Goal: Task Accomplishment & Management: Use online tool/utility

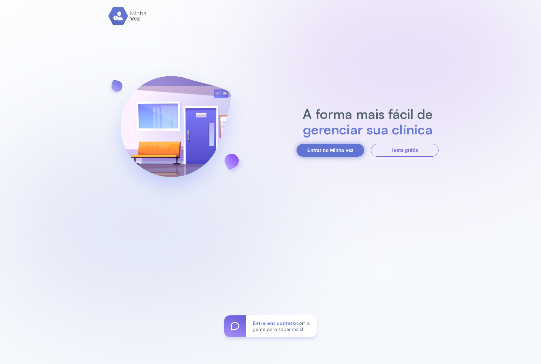
click at [325, 149] on button "Entrar no Minha Vez" at bounding box center [330, 150] width 68 height 13
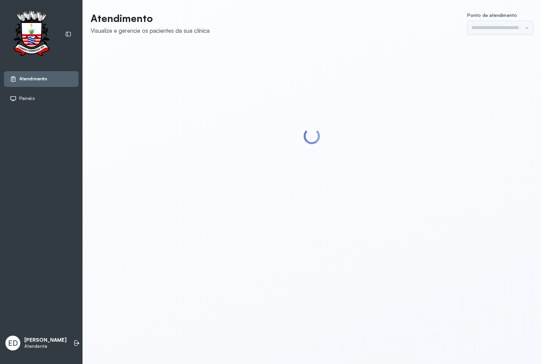
type input "*********"
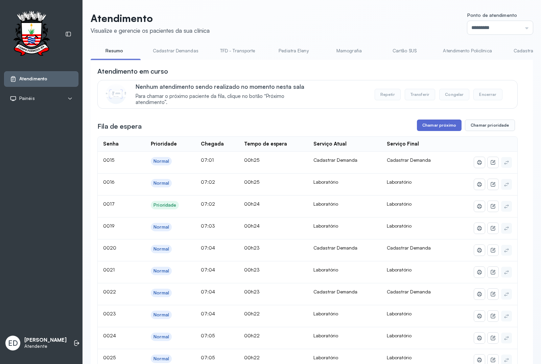
click at [439, 127] on button "Chamar próximo" at bounding box center [439, 125] width 45 height 11
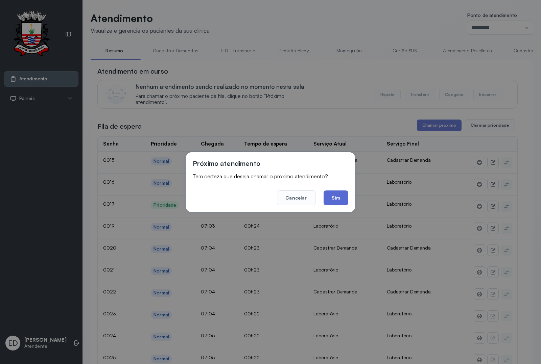
click at [342, 198] on button "Sim" at bounding box center [336, 198] width 25 height 15
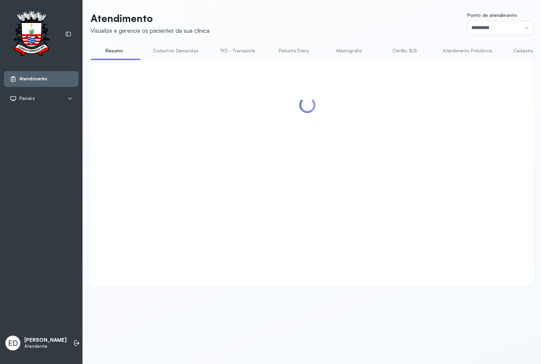
click at [303, 7] on div "Atendimento Visualize e gerencie os pacientes da sua clínica Ponto de atendimen…" at bounding box center [311, 152] width 458 height 305
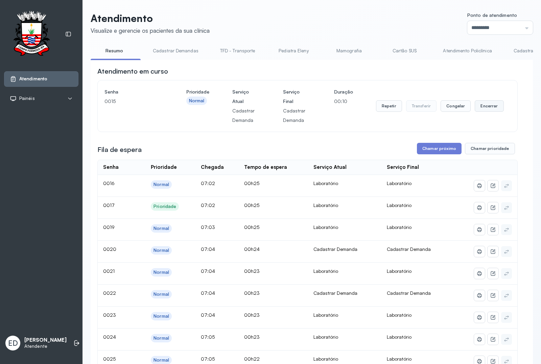
click at [489, 112] on button "Encerrar" at bounding box center [489, 105] width 29 height 11
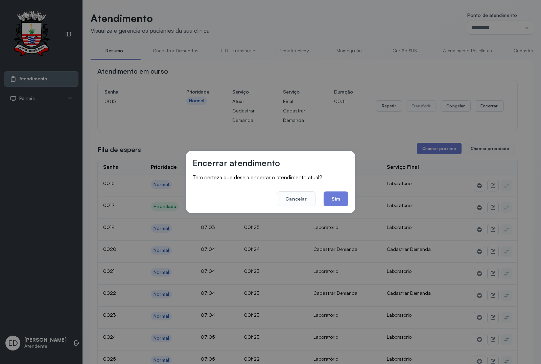
click at [335, 207] on div "Encerrar atendimento Tem certeza que deseja encerrar o atendimento atual? Cance…" at bounding box center [270, 182] width 169 height 62
click at [337, 200] on button "Sim" at bounding box center [336, 199] width 25 height 15
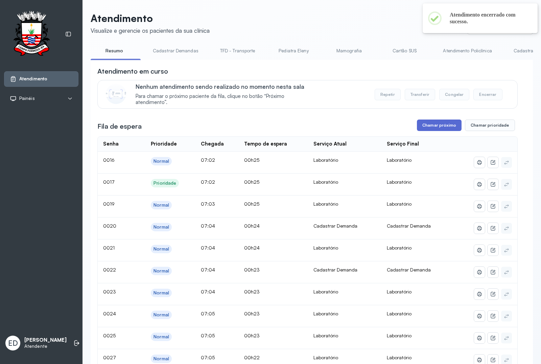
click at [431, 124] on button "Chamar próximo" at bounding box center [439, 125] width 45 height 11
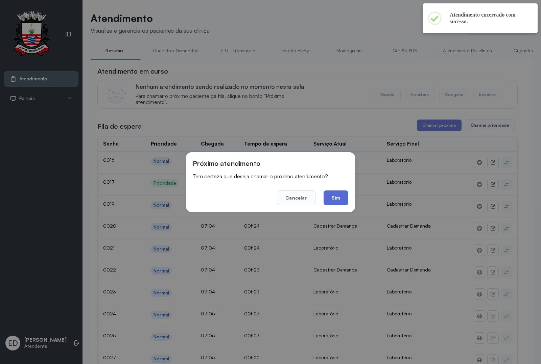
click at [339, 199] on button "Sim" at bounding box center [336, 198] width 25 height 15
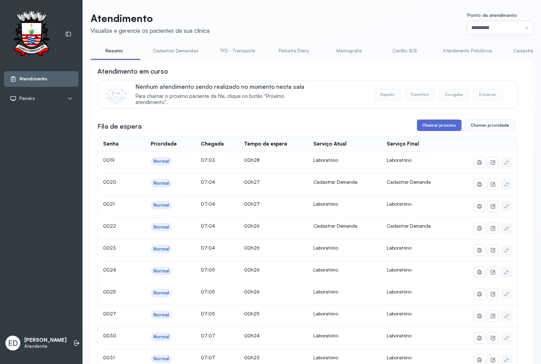
click at [432, 130] on button "Chamar próximo" at bounding box center [439, 125] width 45 height 11
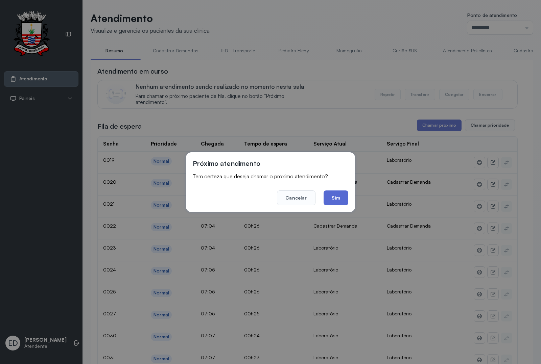
click at [331, 198] on button "Sim" at bounding box center [336, 198] width 25 height 15
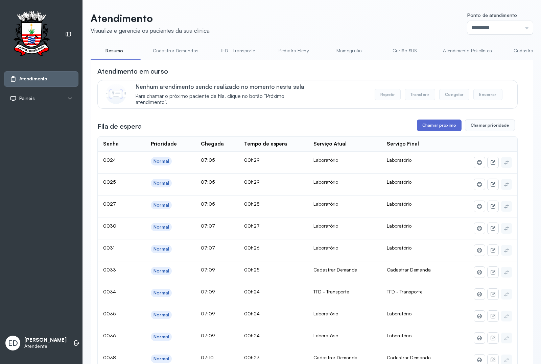
click at [438, 124] on button "Chamar próximo" at bounding box center [439, 125] width 45 height 11
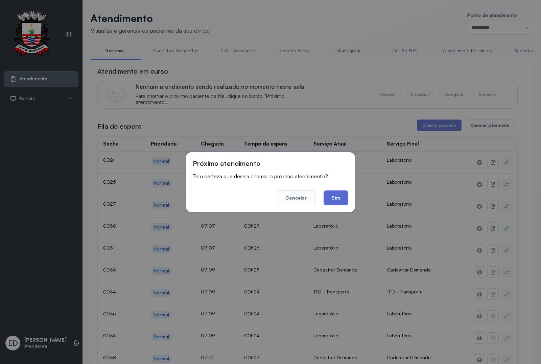
click at [341, 197] on button "Sim" at bounding box center [336, 198] width 25 height 15
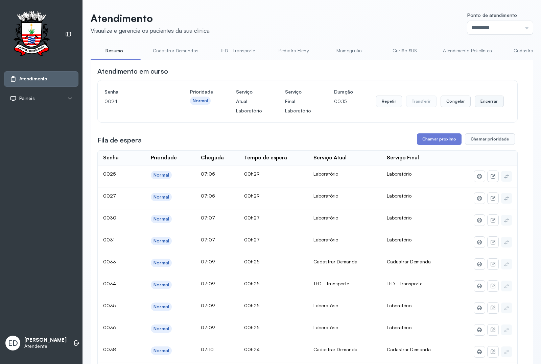
click at [486, 106] on button "Encerrar" at bounding box center [489, 101] width 29 height 11
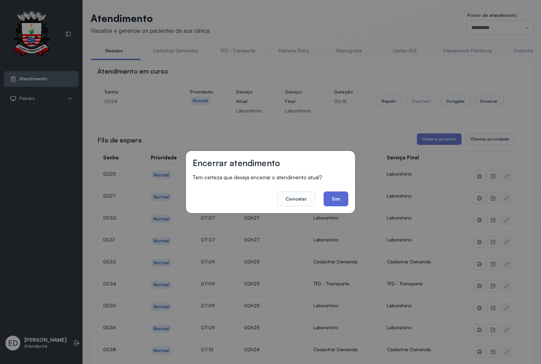
click at [339, 196] on button "Sim" at bounding box center [336, 199] width 25 height 15
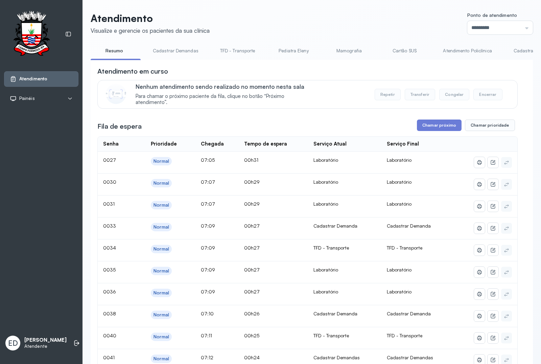
click at [437, 127] on button "Chamar próximo" at bounding box center [439, 125] width 45 height 11
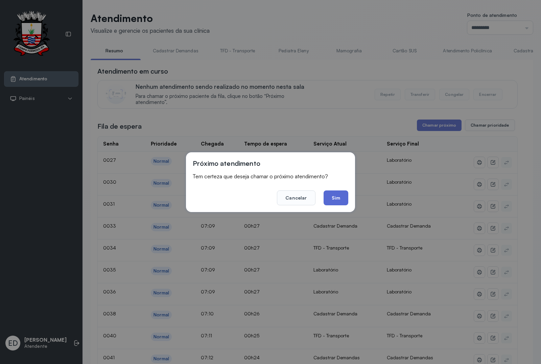
click at [342, 202] on button "Sim" at bounding box center [336, 198] width 25 height 15
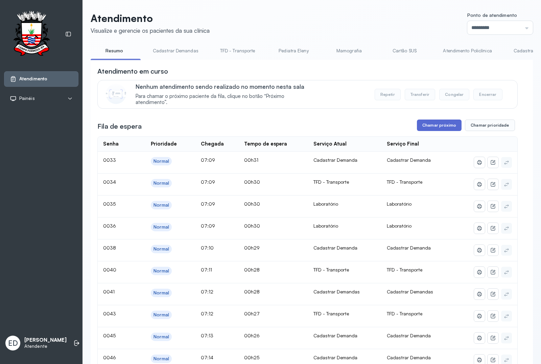
click at [439, 128] on button "Chamar próximo" at bounding box center [439, 125] width 45 height 11
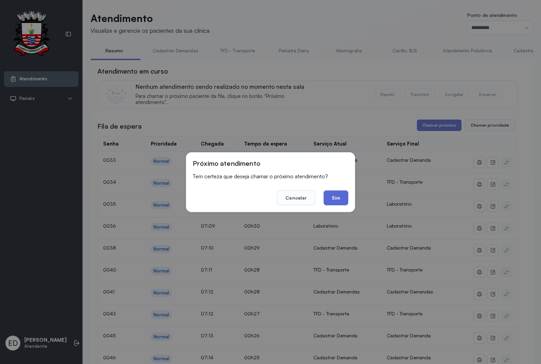
click at [338, 196] on button "Sim" at bounding box center [336, 198] width 25 height 15
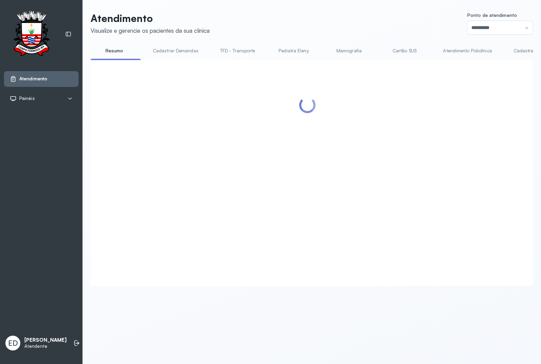
click at [371, 26] on header "Atendimento Visualize e gerencie os pacientes da sua clínica Ponto de atendimen…" at bounding box center [312, 23] width 442 height 22
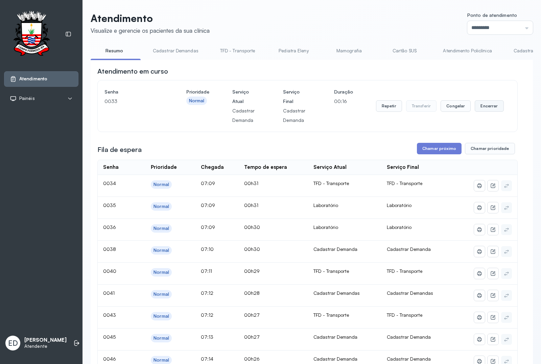
click at [492, 110] on button "Encerrar" at bounding box center [489, 105] width 29 height 11
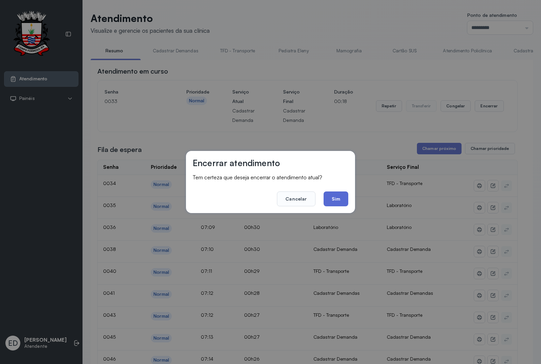
click at [343, 195] on button "Sim" at bounding box center [336, 199] width 25 height 15
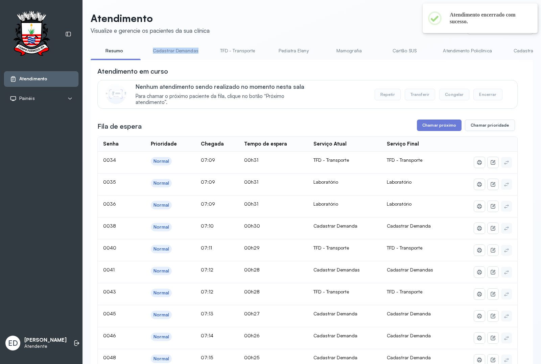
drag, startPoint x: 141, startPoint y: 59, endPoint x: 210, endPoint y: 58, distance: 69.0
click at [207, 60] on ul "Resumo Cadastrar Demandas TFD - Transporte Pediatra Eleny Mamografia Cartão SUS…" at bounding box center [312, 52] width 442 height 15
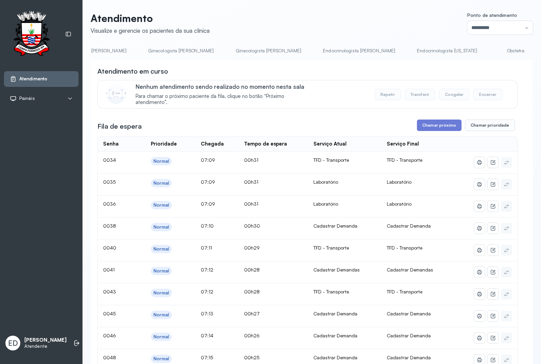
scroll to position [0, 771]
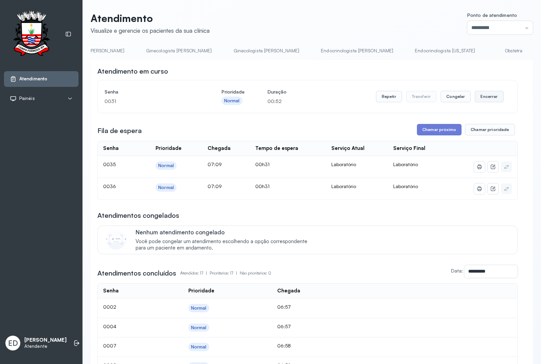
click at [484, 97] on button "Encerrar" at bounding box center [489, 96] width 29 height 11
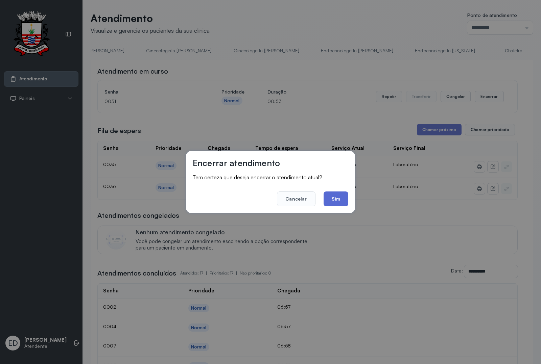
click at [334, 194] on button "Sim" at bounding box center [336, 199] width 25 height 15
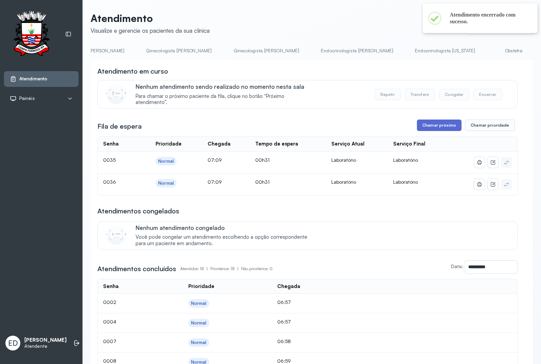
click at [430, 126] on button "Chamar próximo" at bounding box center [439, 125] width 45 height 11
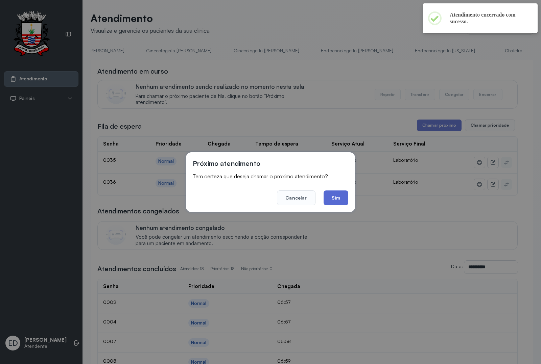
click at [341, 197] on button "Sim" at bounding box center [336, 198] width 25 height 15
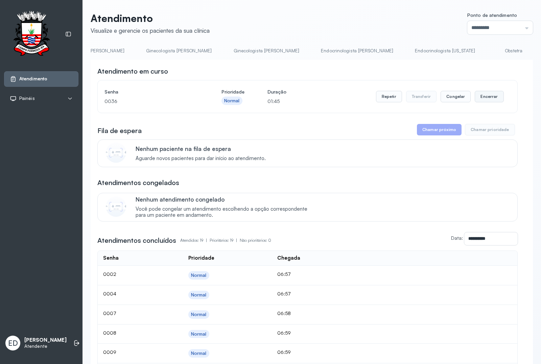
click at [488, 97] on button "Encerrar" at bounding box center [489, 96] width 29 height 11
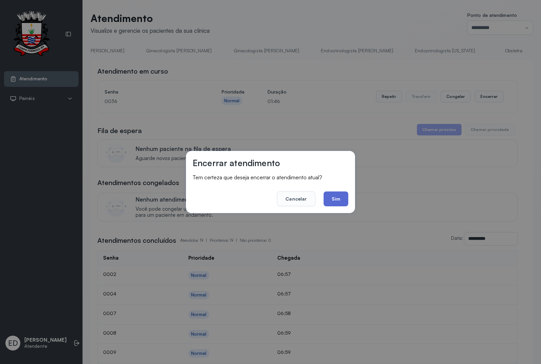
click at [339, 197] on button "Sim" at bounding box center [336, 199] width 25 height 15
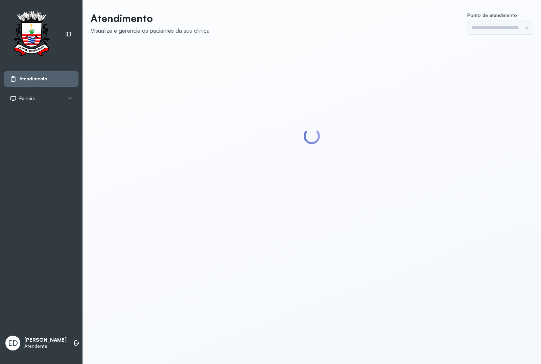
type input "*********"
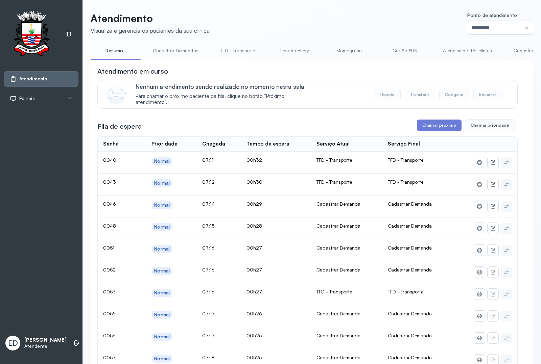
click at [521, 49] on link "Cadastrar Demanda" at bounding box center [535, 50] width 57 height 11
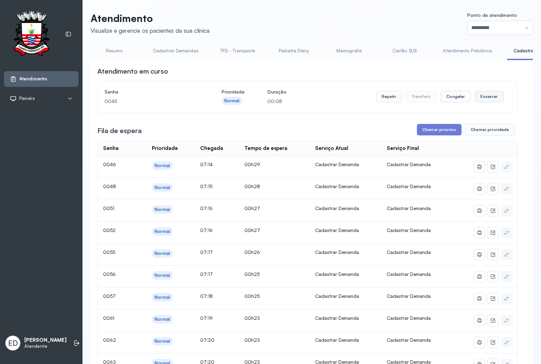
click at [487, 97] on button "Encerrar" at bounding box center [489, 96] width 29 height 11
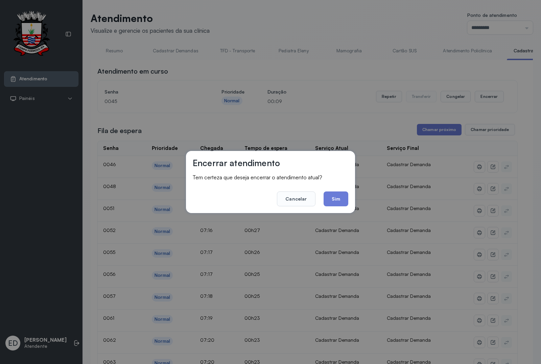
drag, startPoint x: 342, startPoint y: 198, endPoint x: 356, endPoint y: 197, distance: 14.0
click at [341, 198] on button "Sim" at bounding box center [336, 199] width 25 height 15
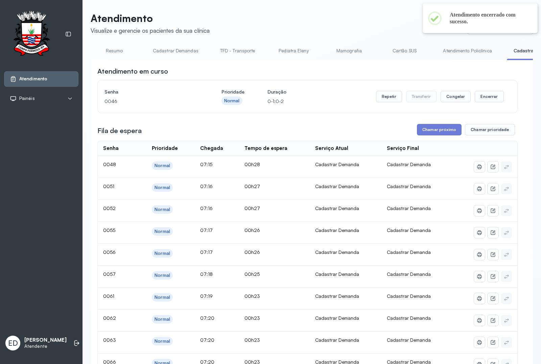
click at [426, 135] on button "Chamar próximo" at bounding box center [439, 129] width 45 height 11
click at [439, 135] on button "Chamar próximo" at bounding box center [439, 129] width 45 height 11
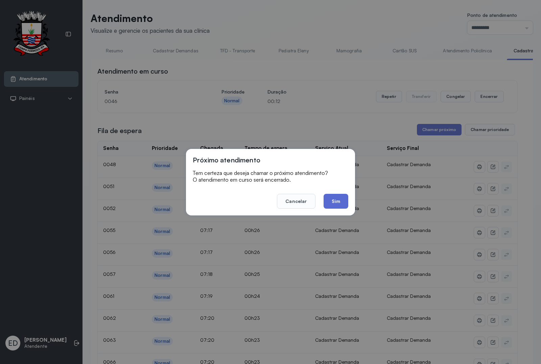
click at [332, 201] on button "Sim" at bounding box center [336, 201] width 25 height 15
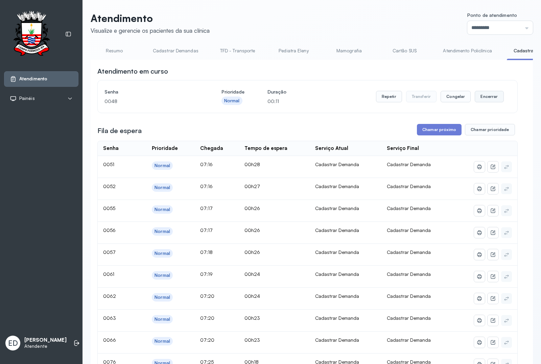
click at [482, 92] on button "Encerrar" at bounding box center [489, 96] width 29 height 11
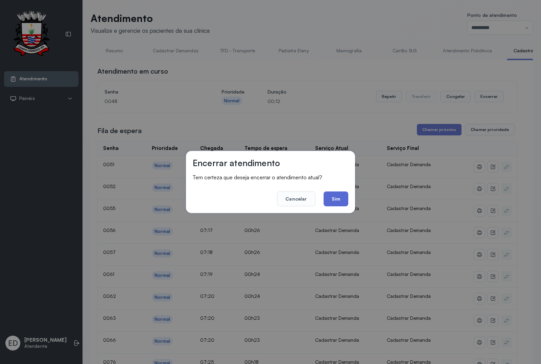
click at [341, 199] on button "Sim" at bounding box center [336, 199] width 25 height 15
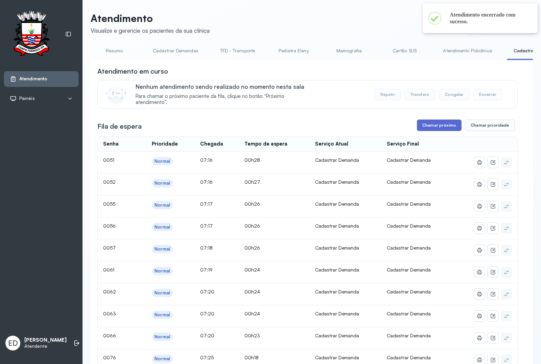
click at [436, 125] on button "Chamar próximo" at bounding box center [439, 125] width 45 height 11
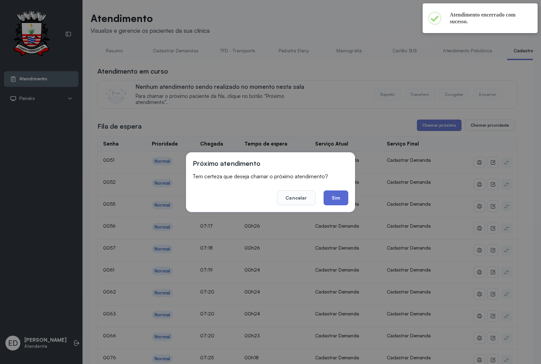
click at [338, 195] on button "Sim" at bounding box center [336, 198] width 25 height 15
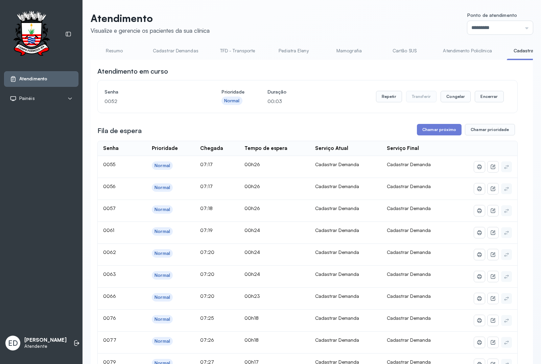
click at [110, 50] on link "Resumo" at bounding box center [114, 50] width 47 height 11
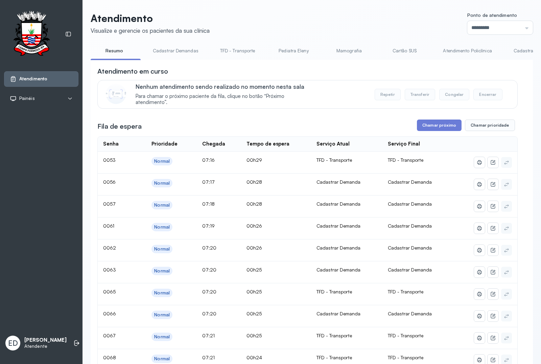
click at [518, 48] on link "Cadastrar Demanda" at bounding box center [535, 50] width 57 height 11
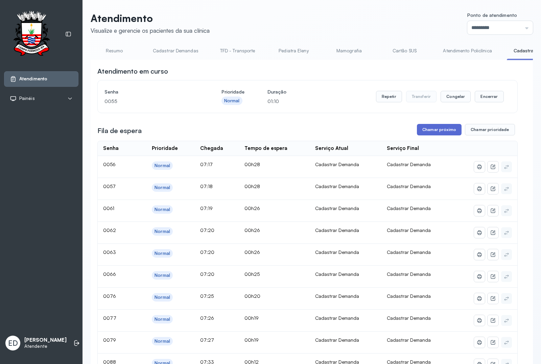
click at [443, 133] on button "Chamar próximo" at bounding box center [439, 129] width 45 height 11
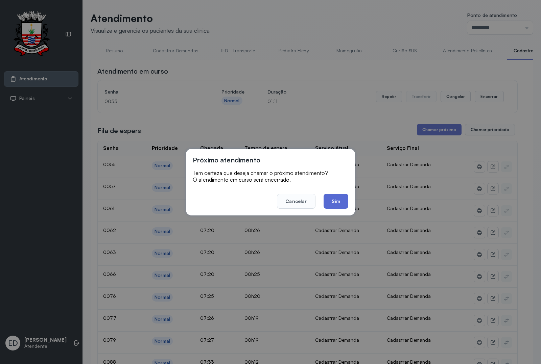
click at [332, 204] on button "Sim" at bounding box center [336, 201] width 25 height 15
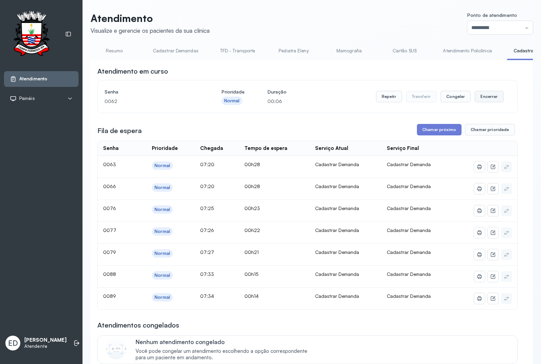
click at [484, 102] on button "Encerrar" at bounding box center [489, 96] width 29 height 11
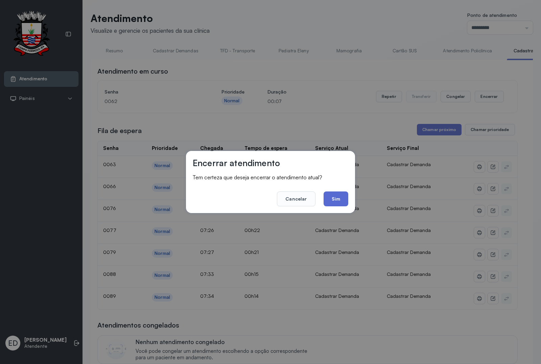
click at [343, 201] on button "Sim" at bounding box center [336, 199] width 25 height 15
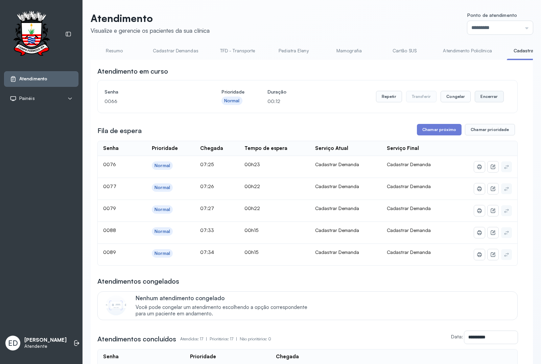
click at [486, 99] on button "Encerrar" at bounding box center [489, 96] width 29 height 11
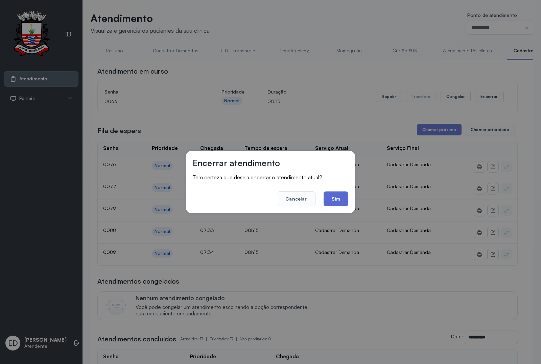
click at [340, 198] on button "Sim" at bounding box center [336, 199] width 25 height 15
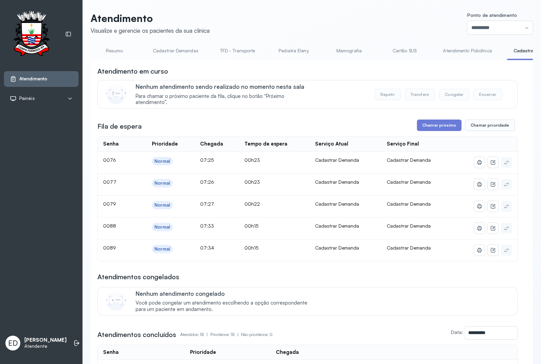
click at [118, 55] on link "Resumo" at bounding box center [114, 50] width 47 height 11
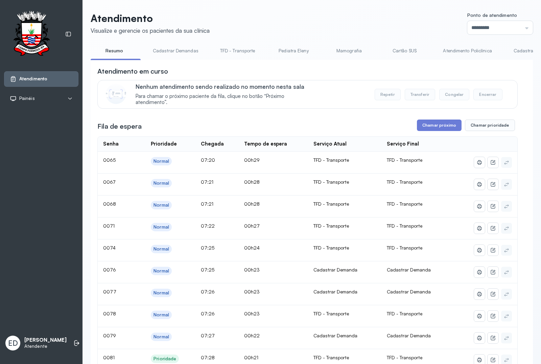
click at [522, 51] on link "Cadastrar Demanda" at bounding box center [535, 50] width 57 height 11
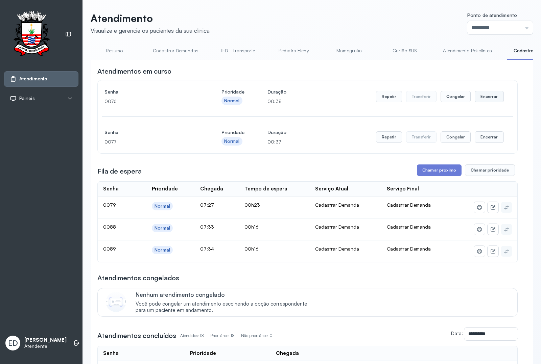
click at [487, 99] on button "Encerrar" at bounding box center [489, 96] width 29 height 11
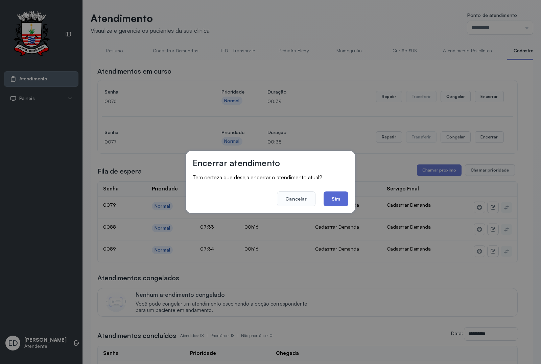
click at [330, 199] on button "Sim" at bounding box center [336, 199] width 25 height 15
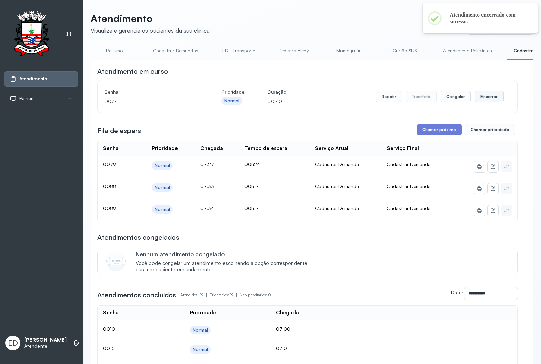
click at [480, 101] on button "Encerrar" at bounding box center [489, 96] width 29 height 11
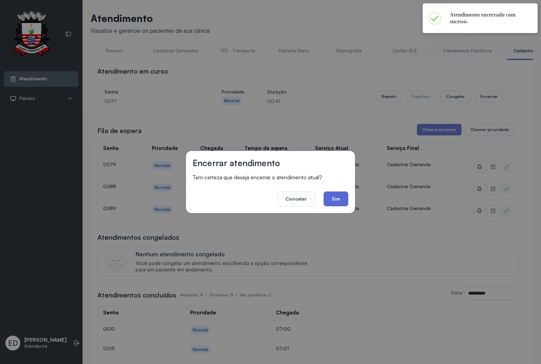
click at [337, 202] on button "Sim" at bounding box center [336, 199] width 25 height 15
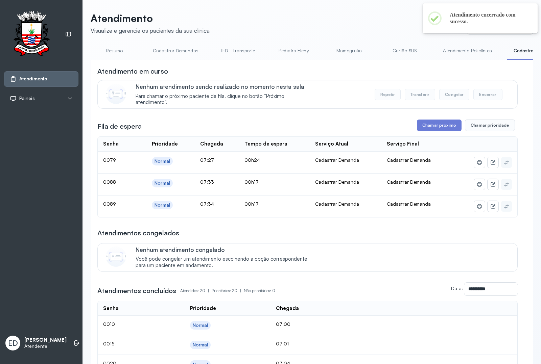
click at [118, 52] on link "Resumo" at bounding box center [114, 50] width 47 height 11
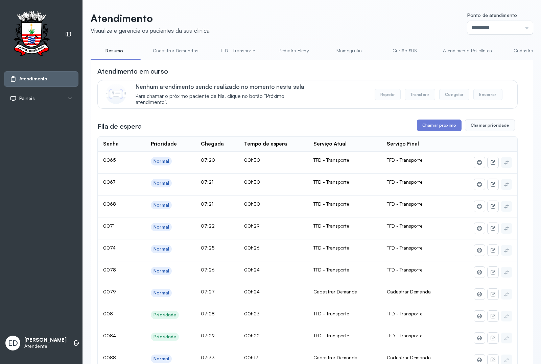
click at [519, 49] on link "Cadastrar Demanda" at bounding box center [535, 50] width 57 height 11
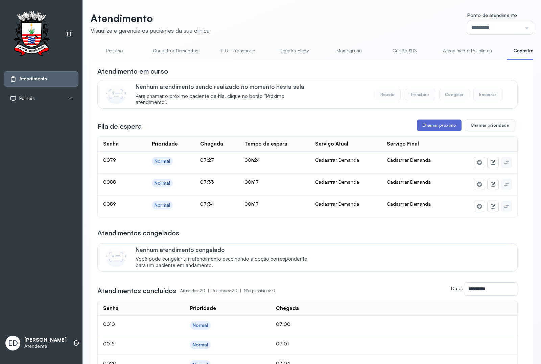
click at [433, 126] on button "Chamar próximo" at bounding box center [439, 125] width 45 height 11
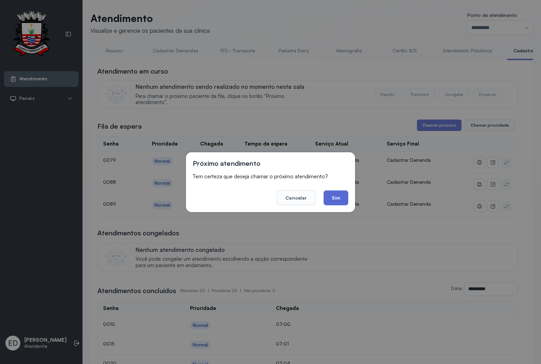
click at [339, 201] on button "Sim" at bounding box center [336, 198] width 25 height 15
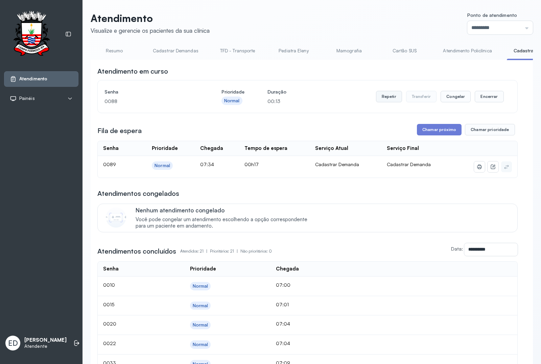
click at [386, 98] on button "Repetir" at bounding box center [389, 96] width 26 height 11
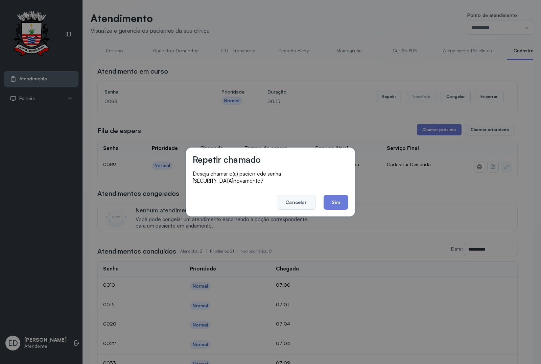
click at [293, 199] on button "Cancelar" at bounding box center [296, 202] width 38 height 15
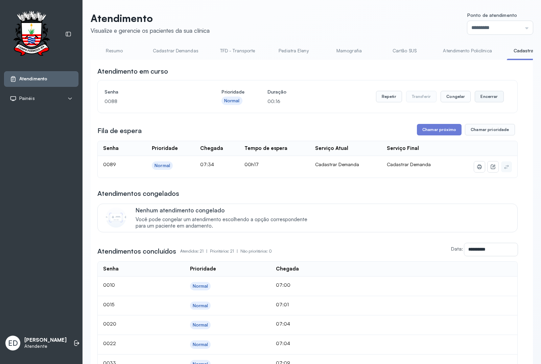
click at [487, 98] on button "Encerrar" at bounding box center [489, 96] width 29 height 11
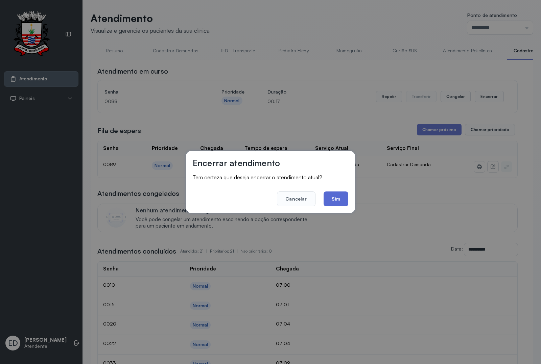
click at [340, 199] on button "Sim" at bounding box center [336, 199] width 25 height 15
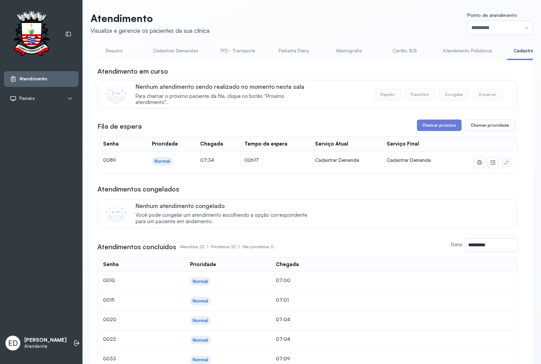
click at [114, 51] on link "Resumo" at bounding box center [114, 50] width 47 height 11
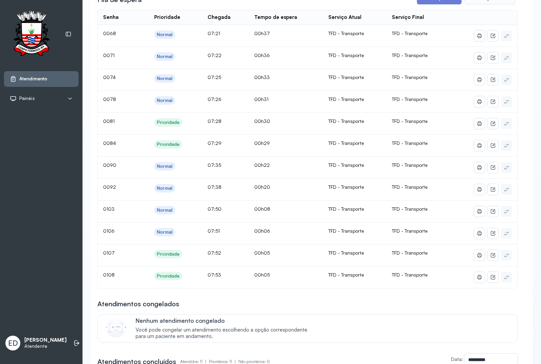
scroll to position [211, 0]
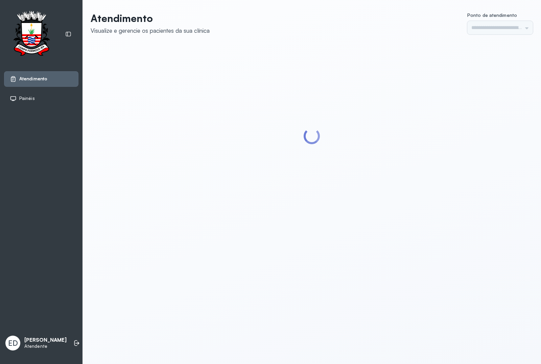
type input "*********"
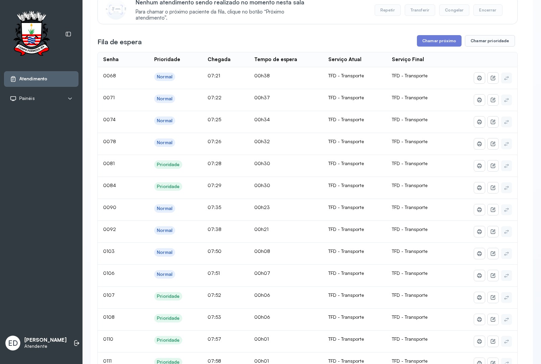
scroll to position [211, 0]
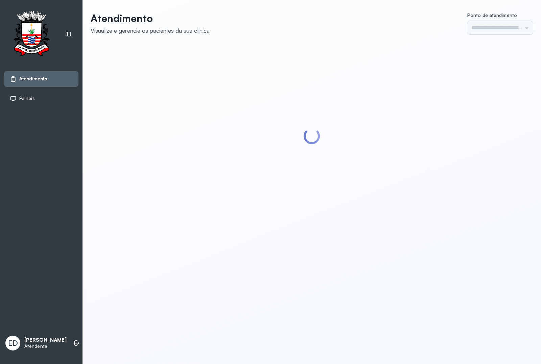
type input "*********"
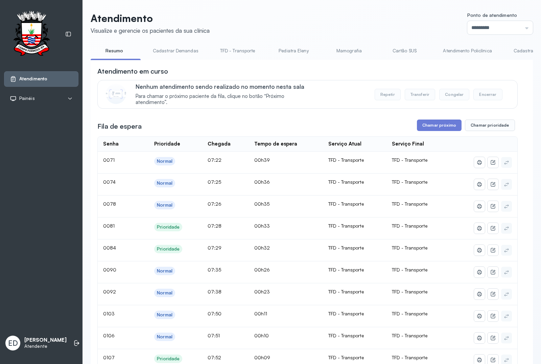
scroll to position [254, 0]
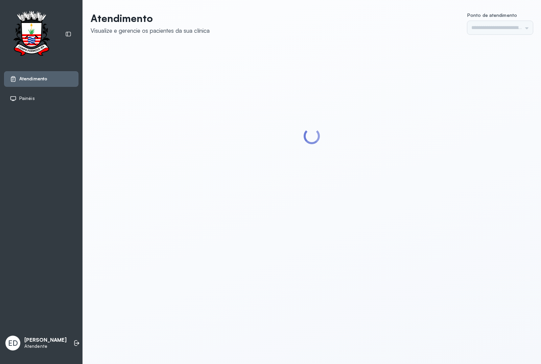
type input "*********"
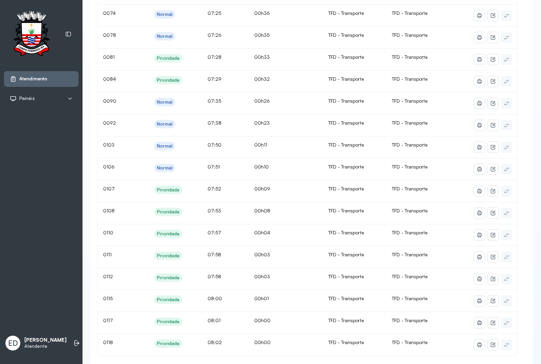
scroll to position [296, 0]
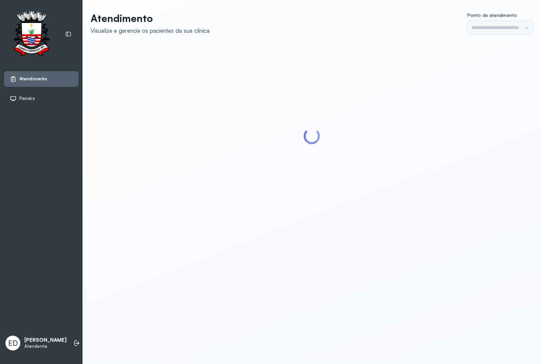
type input "*********"
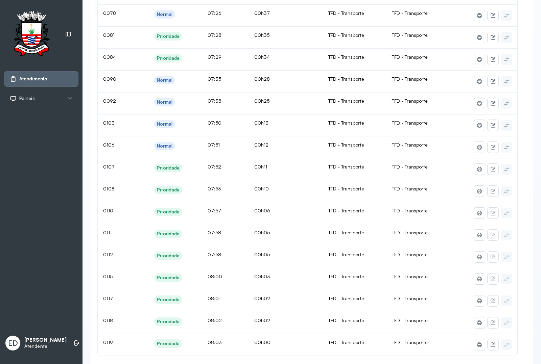
scroll to position [254, 0]
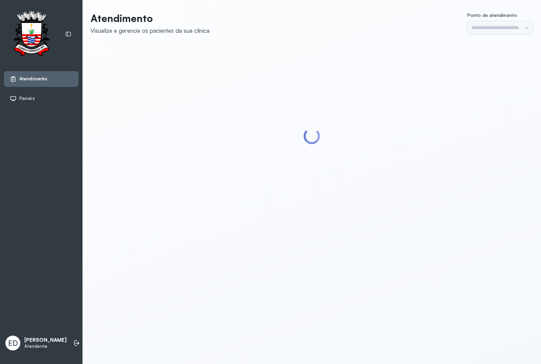
type input "*********"
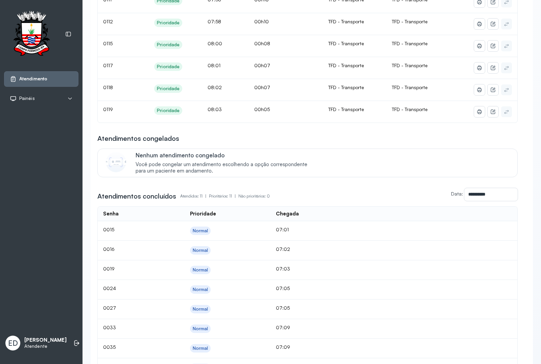
scroll to position [85, 0]
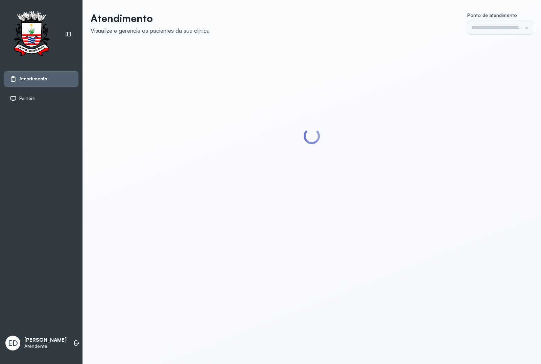
type input "*********"
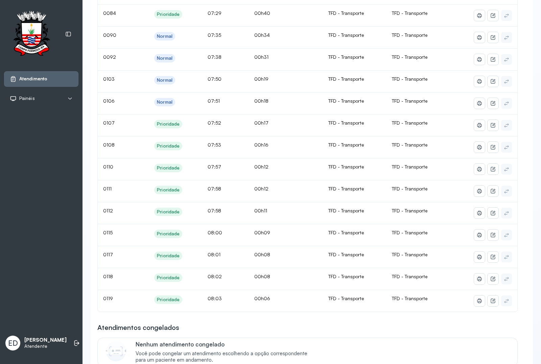
scroll to position [338, 0]
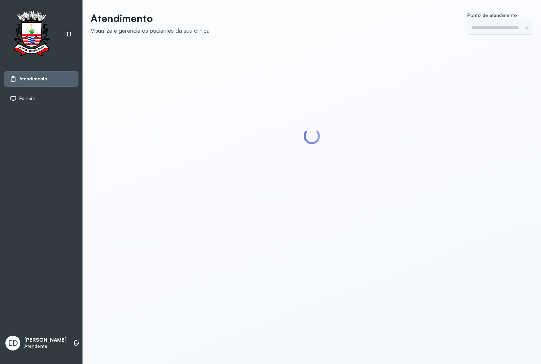
type input "*********"
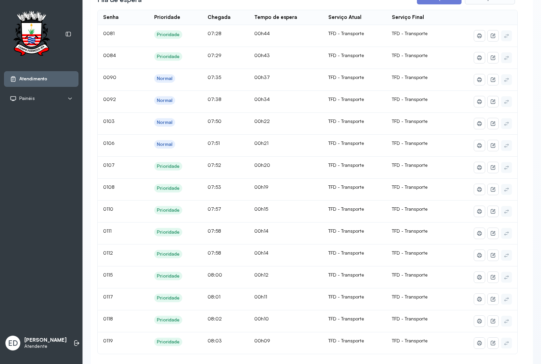
scroll to position [296, 0]
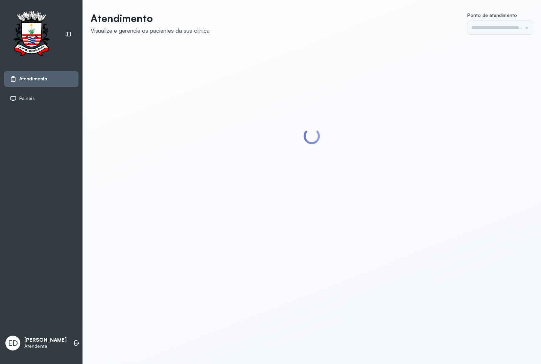
type input "*********"
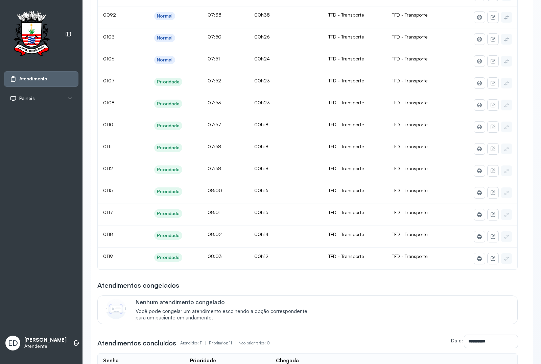
scroll to position [254, 0]
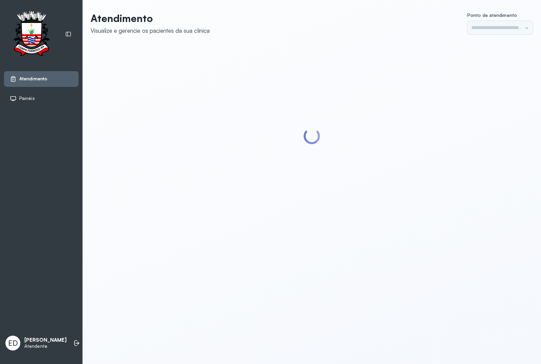
type input "*********"
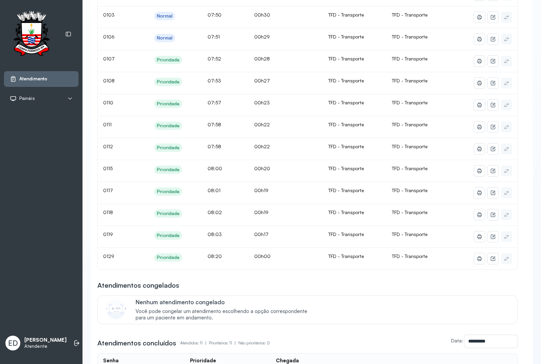
scroll to position [85, 0]
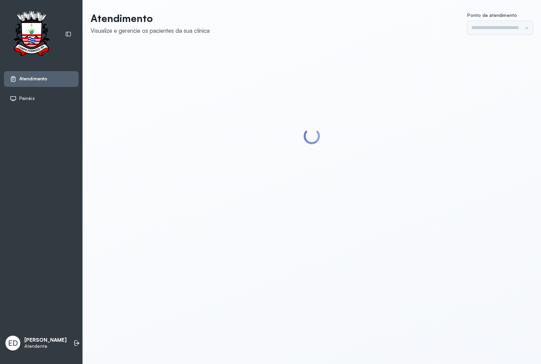
type input "*********"
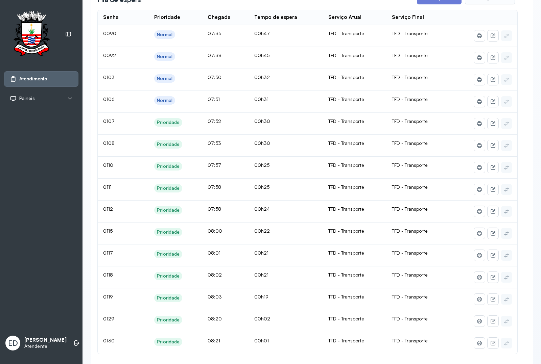
scroll to position [296, 0]
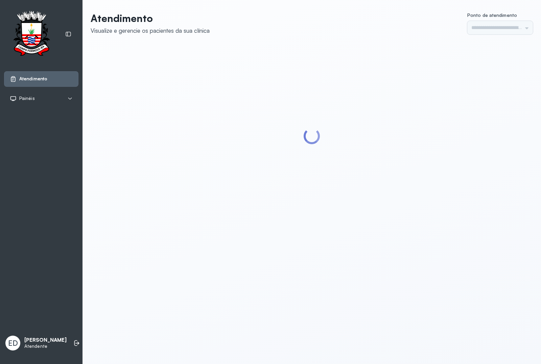
type input "*********"
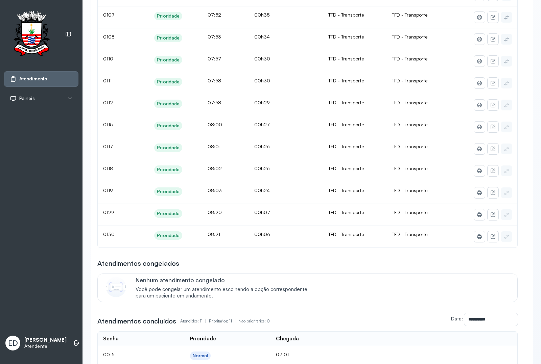
scroll to position [42, 0]
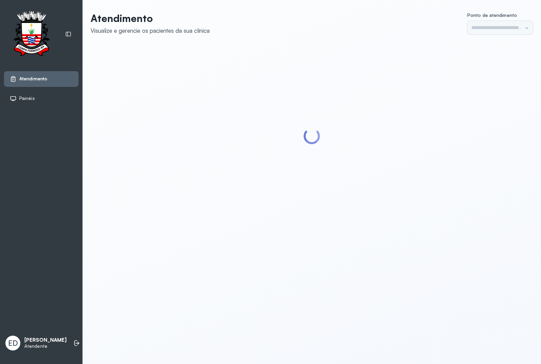
type input "*********"
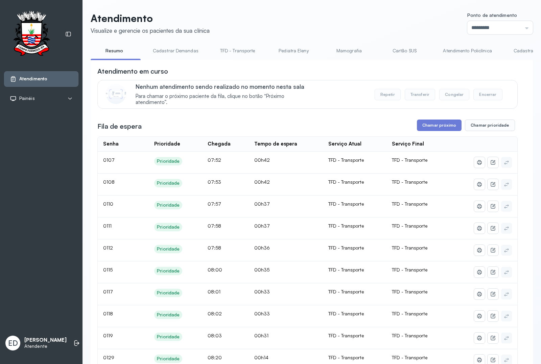
scroll to position [296, 0]
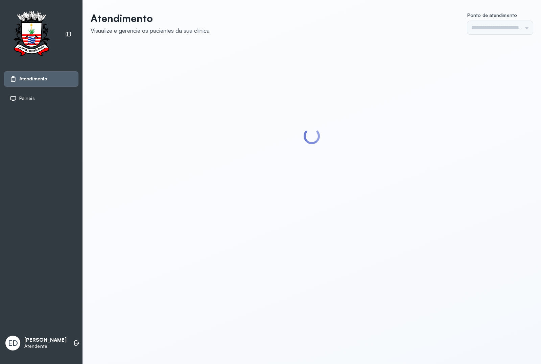
type input "*********"
